Goal: Navigation & Orientation: Find specific page/section

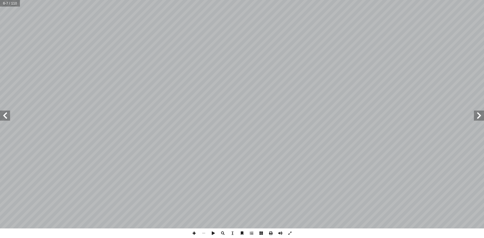
click at [194, 232] on span at bounding box center [194, 234] width 10 height 10
click at [203, 233] on span at bounding box center [204, 234] width 10 height 10
click at [202, 233] on span at bounding box center [204, 234] width 10 height 10
click at [195, 234] on span at bounding box center [194, 234] width 10 height 10
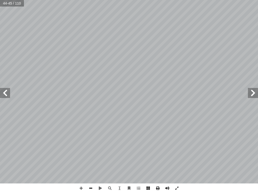
click at [92, 190] on span at bounding box center [91, 189] width 10 height 10
click at [81, 190] on span at bounding box center [81, 189] width 10 height 10
click at [8, 93] on span at bounding box center [5, 93] width 10 height 10
